Goal: Task Accomplishment & Management: Use online tool/utility

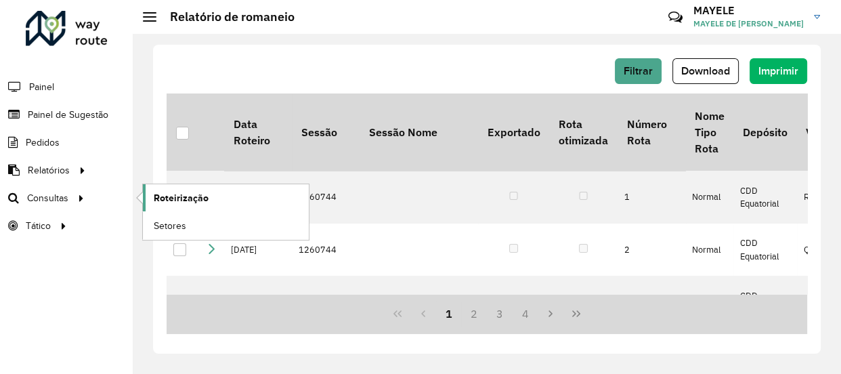
click at [191, 204] on link "Roteirização" at bounding box center [226, 197] width 166 height 27
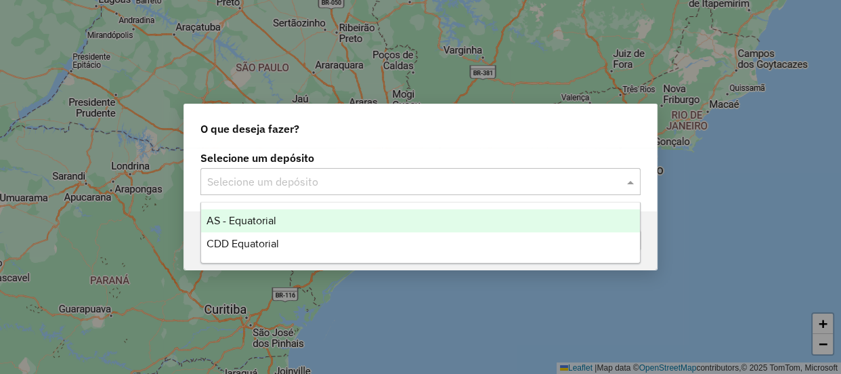
click at [271, 192] on div "Selecione um depósito" at bounding box center [421, 181] width 440 height 27
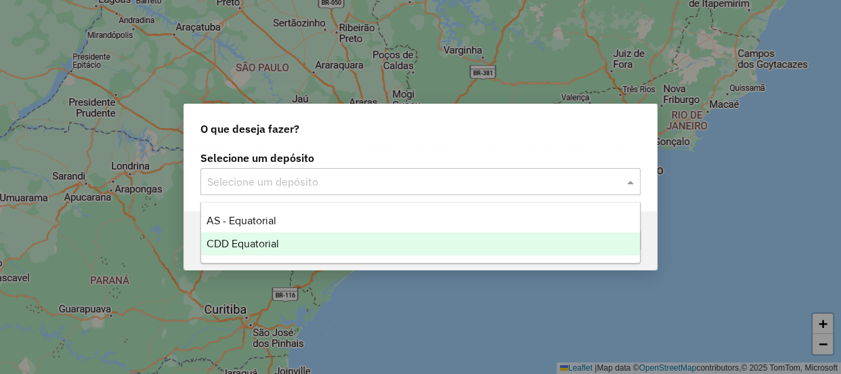
click at [247, 238] on span "CDD Equatorial" at bounding box center [243, 244] width 72 height 12
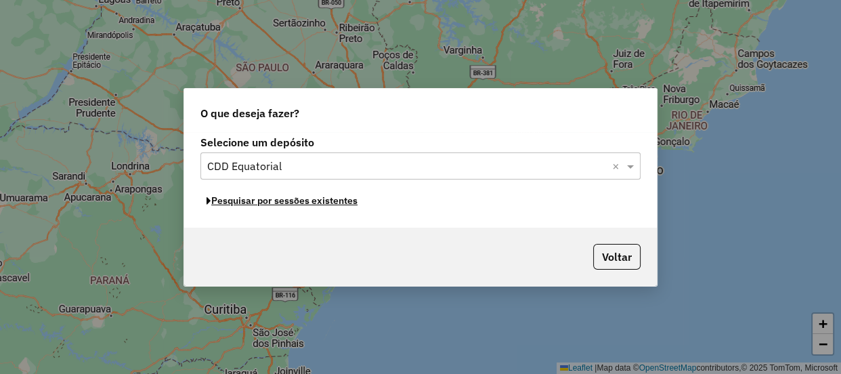
click at [293, 201] on button "Pesquisar por sessões existentes" at bounding box center [282, 200] width 163 height 21
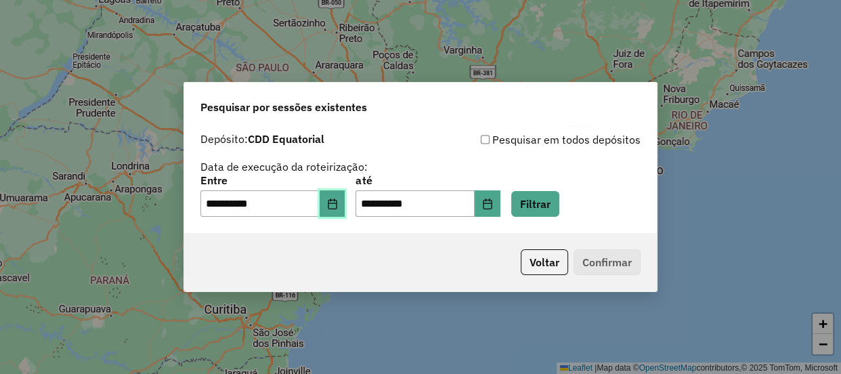
click at [335, 210] on button "Choose Date" at bounding box center [333, 203] width 26 height 27
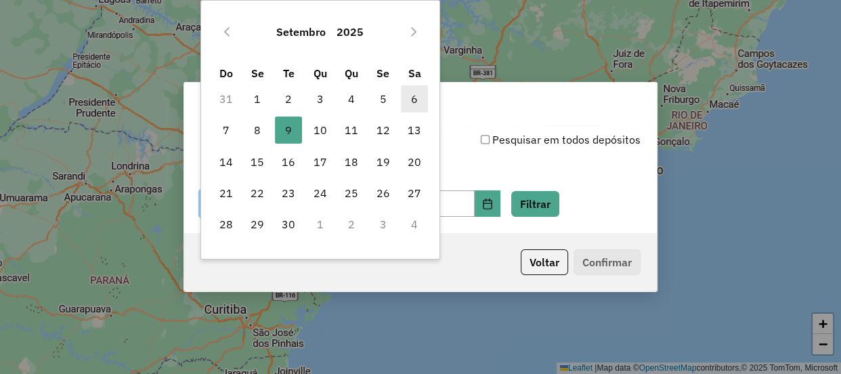
click at [415, 95] on span "6" at bounding box center [414, 98] width 27 height 27
type input "**********"
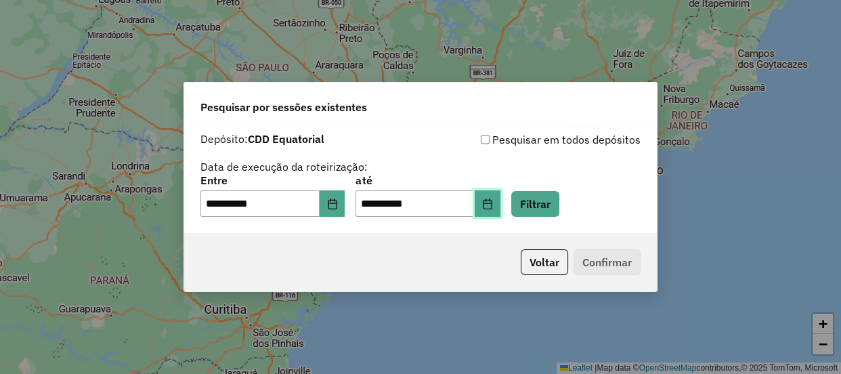
click at [501, 211] on button "Choose Date" at bounding box center [488, 203] width 26 height 27
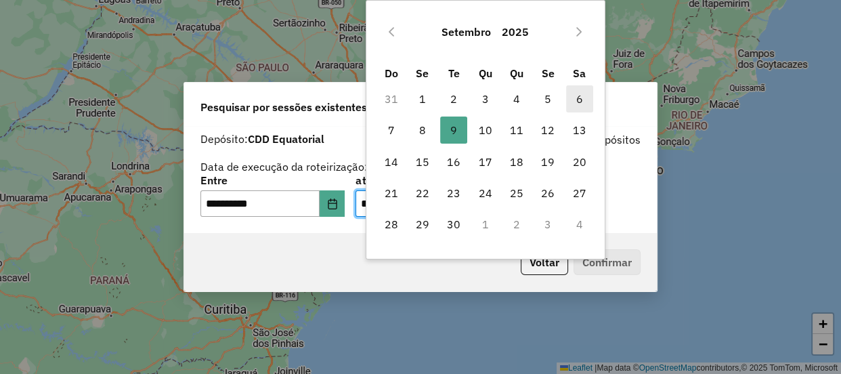
click at [581, 96] on span "6" at bounding box center [579, 98] width 27 height 27
type input "**********"
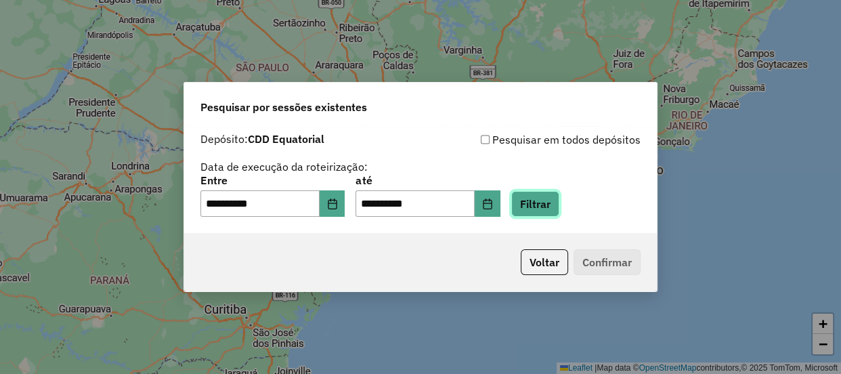
click at [560, 203] on button "Filtrar" at bounding box center [535, 204] width 48 height 26
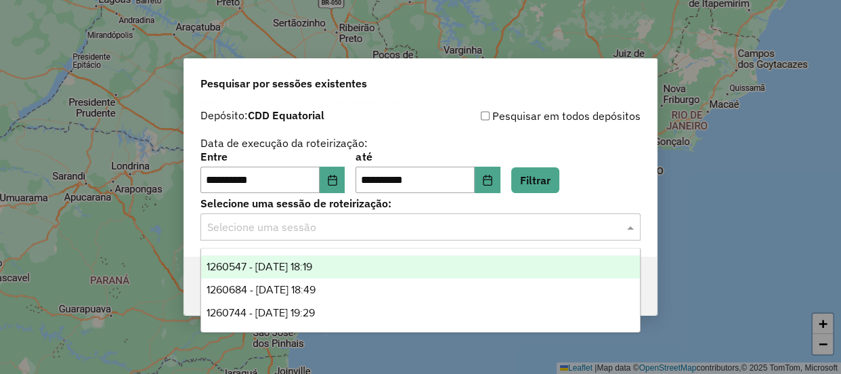
click at [318, 239] on div "Selecione uma sessão" at bounding box center [421, 226] width 440 height 27
click at [299, 274] on div "1260547 - 06/09/2025 18:19" at bounding box center [420, 266] width 439 height 23
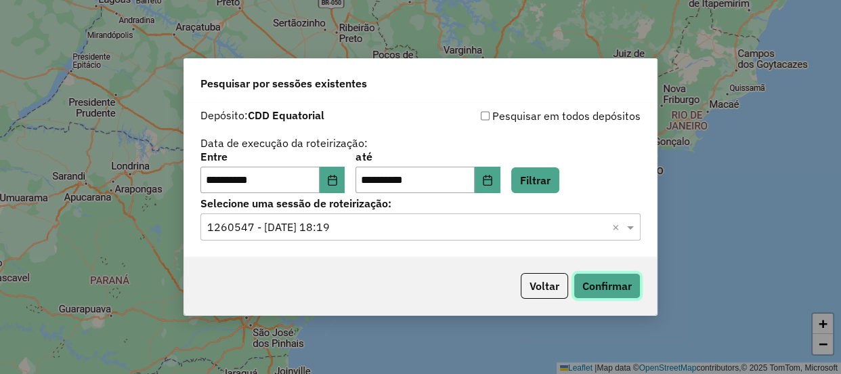
click at [590, 278] on button "Confirmar" at bounding box center [607, 286] width 67 height 26
click at [329, 223] on input "text" at bounding box center [407, 227] width 400 height 16
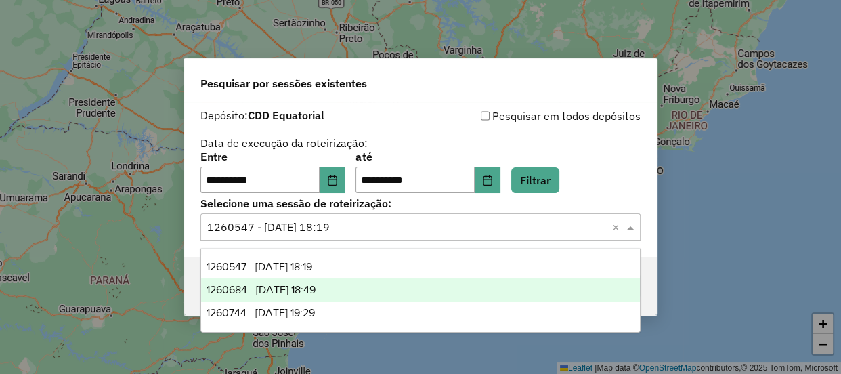
click at [311, 295] on span "1260684 - 06/09/2025 18:49" at bounding box center [261, 290] width 109 height 12
drag, startPoint x: 311, startPoint y: 295, endPoint x: 419, endPoint y: 291, distance: 108.5
click at [311, 295] on div "Voltar Confirmar" at bounding box center [420, 286] width 473 height 58
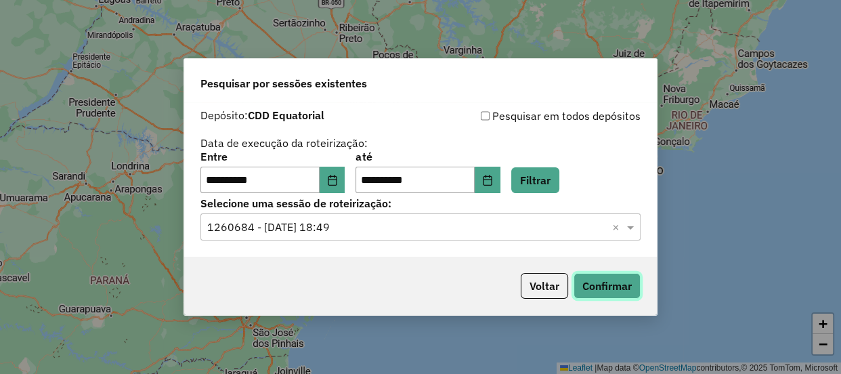
click at [621, 283] on button "Confirmar" at bounding box center [607, 286] width 67 height 26
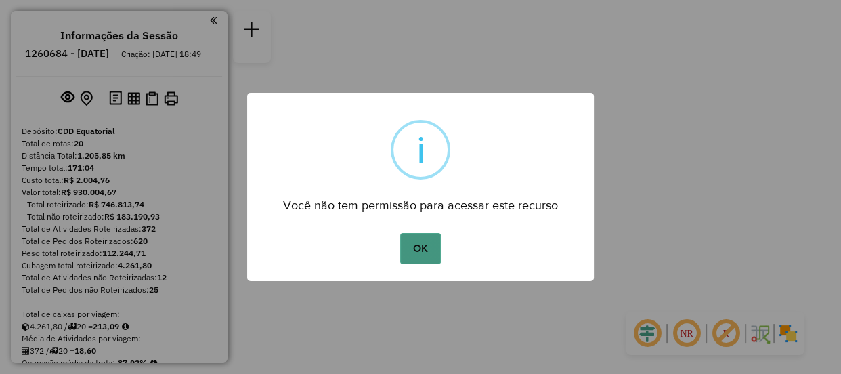
click at [417, 242] on button "OK" at bounding box center [420, 248] width 40 height 31
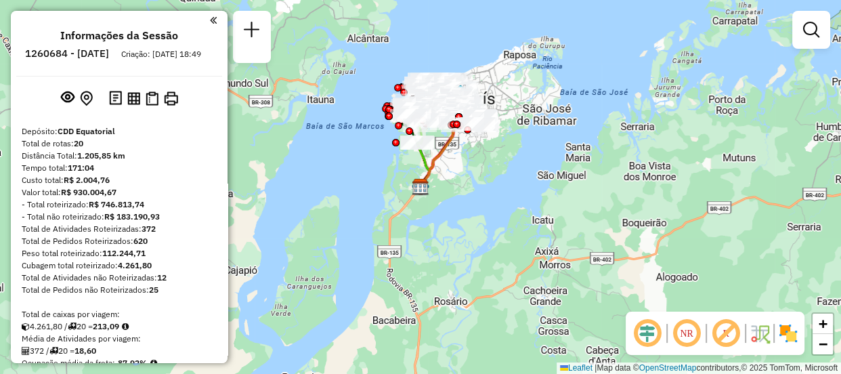
scroll to position [1108, 0]
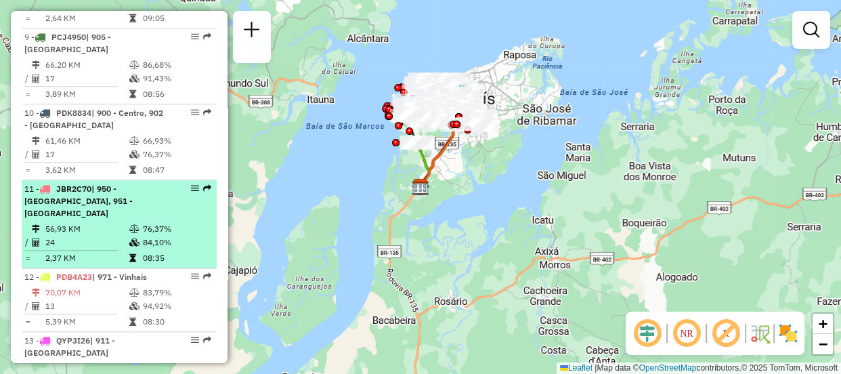
click at [182, 222] on td "76,37%" at bounding box center [176, 229] width 68 height 14
select select "**********"
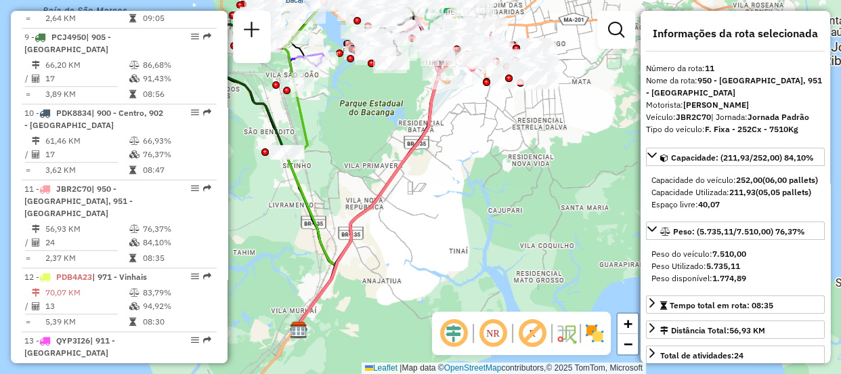
click at [448, 324] on em at bounding box center [454, 333] width 33 height 33
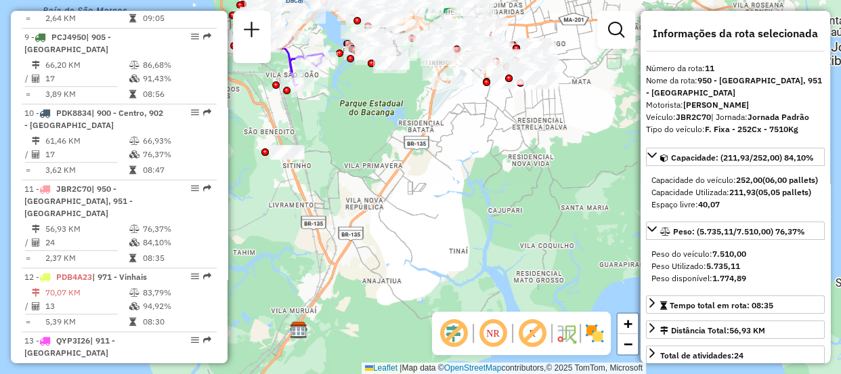
click at [494, 332] on em at bounding box center [493, 333] width 33 height 33
click at [592, 338] on img at bounding box center [595, 333] width 22 height 22
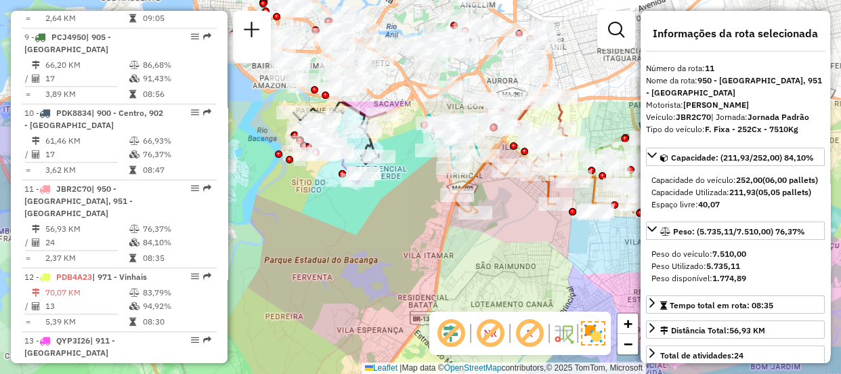
drag, startPoint x: 361, startPoint y: 164, endPoint x: 367, endPoint y: 301, distance: 137.6
click at [367, 301] on div "Janela de atendimento Grade de atendimento Capacidade Transportadoras Veículos …" at bounding box center [420, 187] width 841 height 374
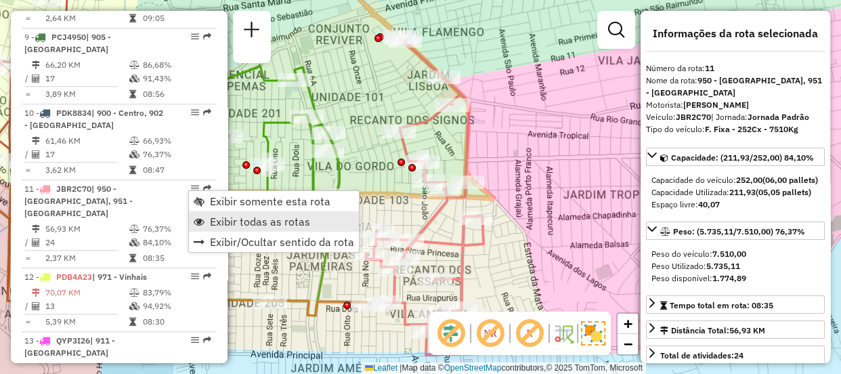
click at [227, 220] on span "Exibir todas as rotas" at bounding box center [260, 221] width 100 height 11
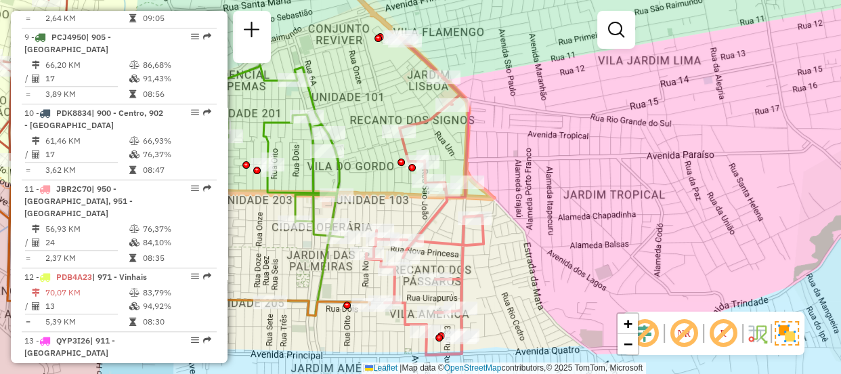
click at [520, 234] on div "Janela de atendimento Grade de atendimento Capacidade Transportadoras Veículos …" at bounding box center [420, 187] width 841 height 374
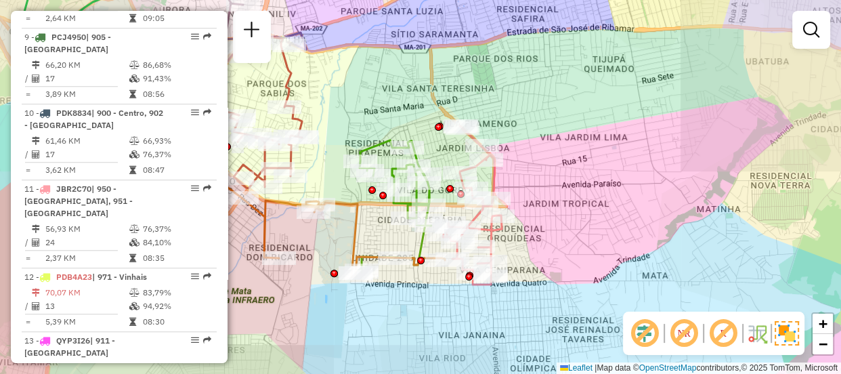
click at [270, 198] on icon at bounding box center [261, 222] width 367 height 108
select select "**********"
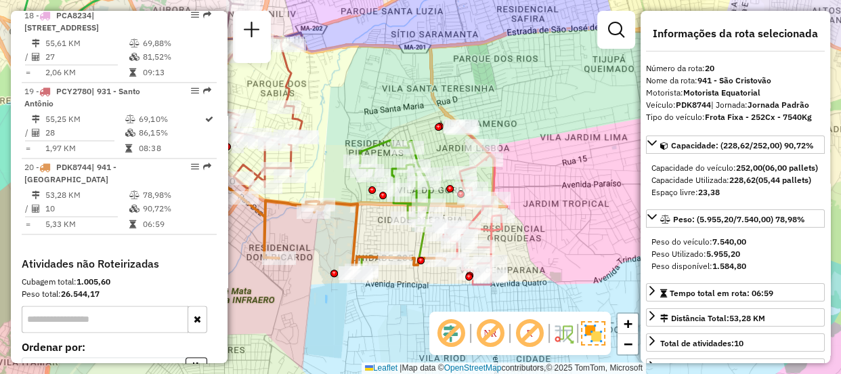
click at [546, 243] on div "Janela de atendimento Grade de atendimento Capacidade Transportadoras Veículos …" at bounding box center [420, 187] width 841 height 374
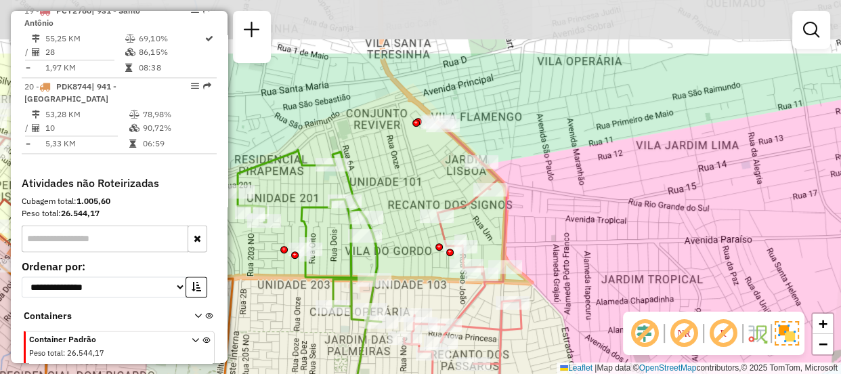
drag, startPoint x: 532, startPoint y: 251, endPoint x: 545, endPoint y: 342, distance: 92.3
click at [545, 342] on div "Janela de atendimento Grade de atendimento Capacidade Transportadoras Veículos …" at bounding box center [420, 187] width 841 height 374
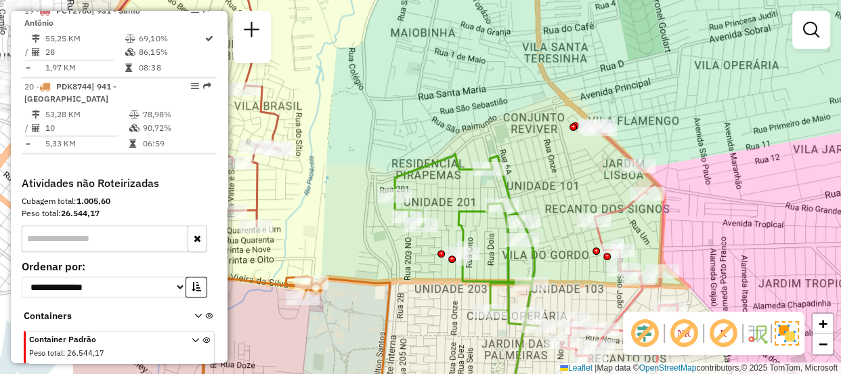
drag, startPoint x: 528, startPoint y: 314, endPoint x: 685, endPoint y: 317, distance: 157.2
click at [685, 317] on hb-router-mapa "Informações da Sessão 1260684 - 06/09/2025 Criação: 05/09/2025 18:49 Depósito: …" at bounding box center [420, 187] width 841 height 374
